Goal: Task Accomplishment & Management: Manage account settings

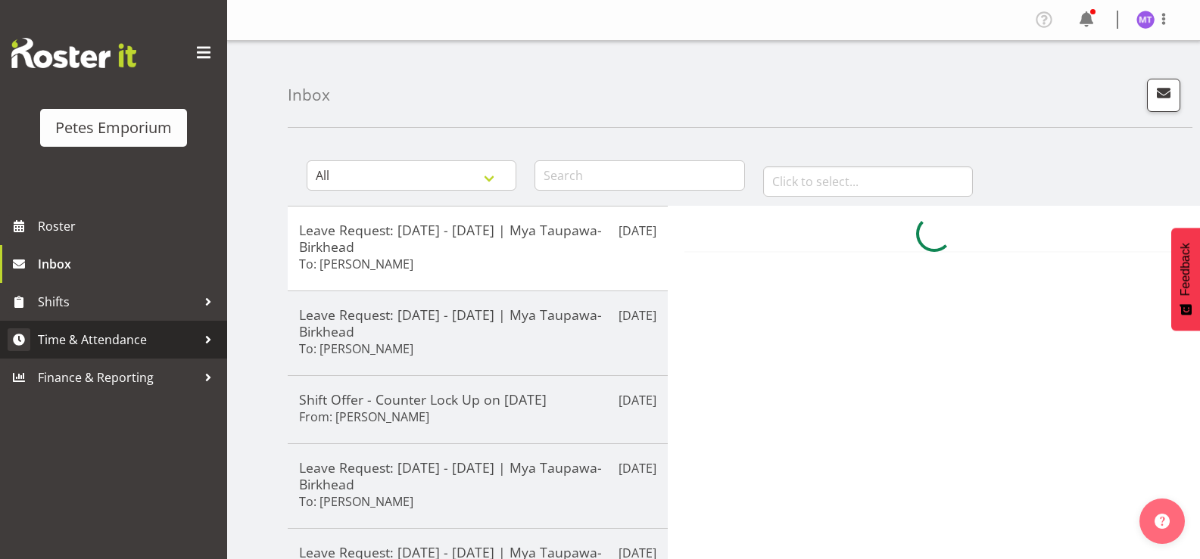
click at [128, 337] on span "Time & Attendance" at bounding box center [117, 340] width 159 height 23
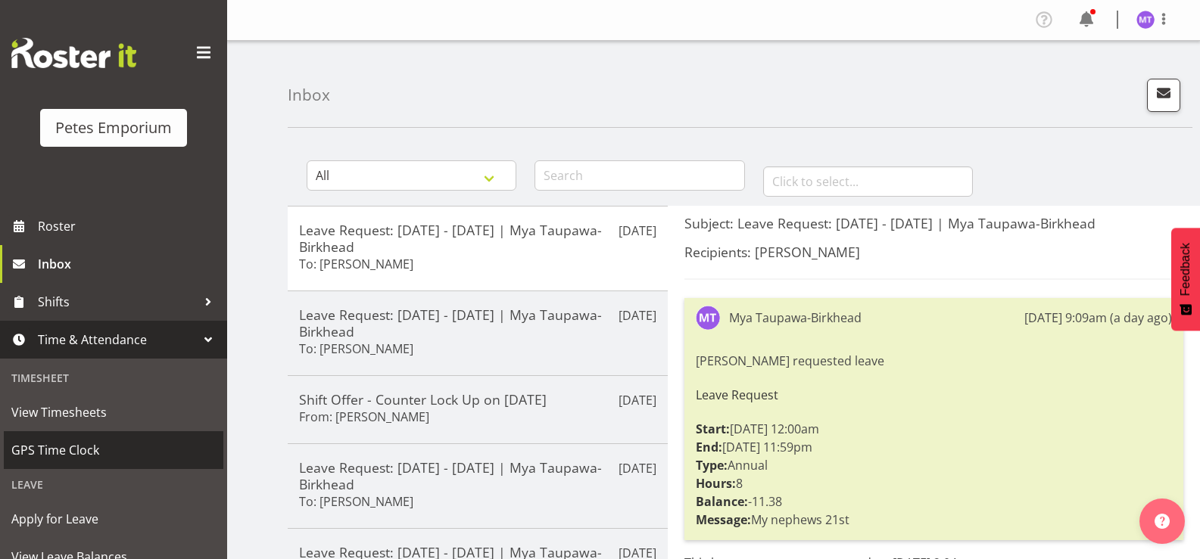
click at [98, 452] on span "GPS Time Clock" at bounding box center [113, 450] width 204 height 23
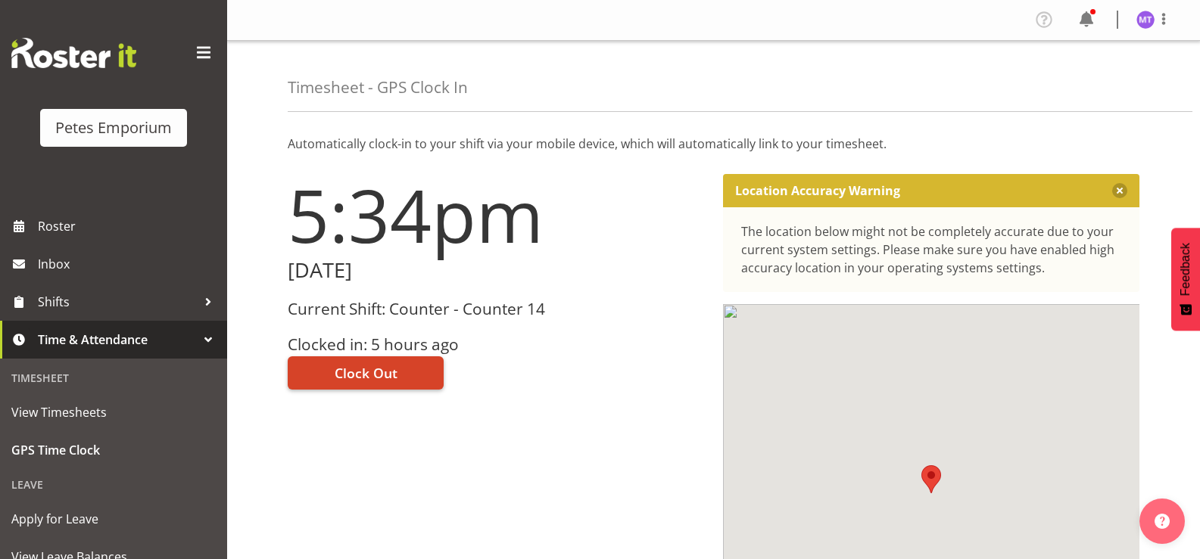
click at [402, 363] on button "Clock Out" at bounding box center [366, 373] width 156 height 33
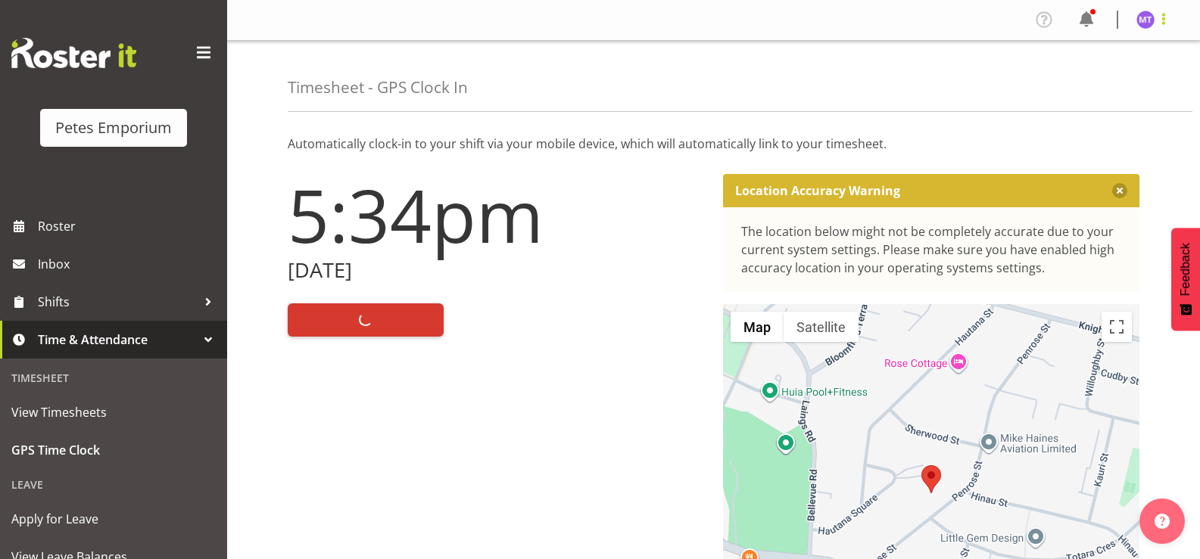
click at [1166, 23] on span at bounding box center [1164, 19] width 18 height 18
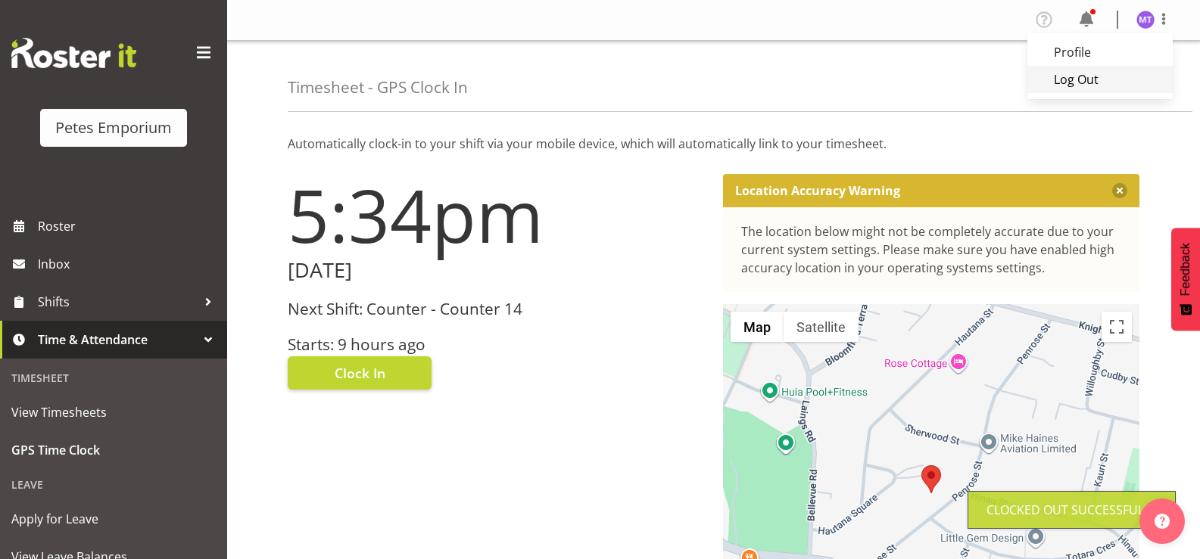
click at [1130, 92] on link "Log Out" at bounding box center [1099, 79] width 145 height 27
